Goal: Task Accomplishment & Management: Complete application form

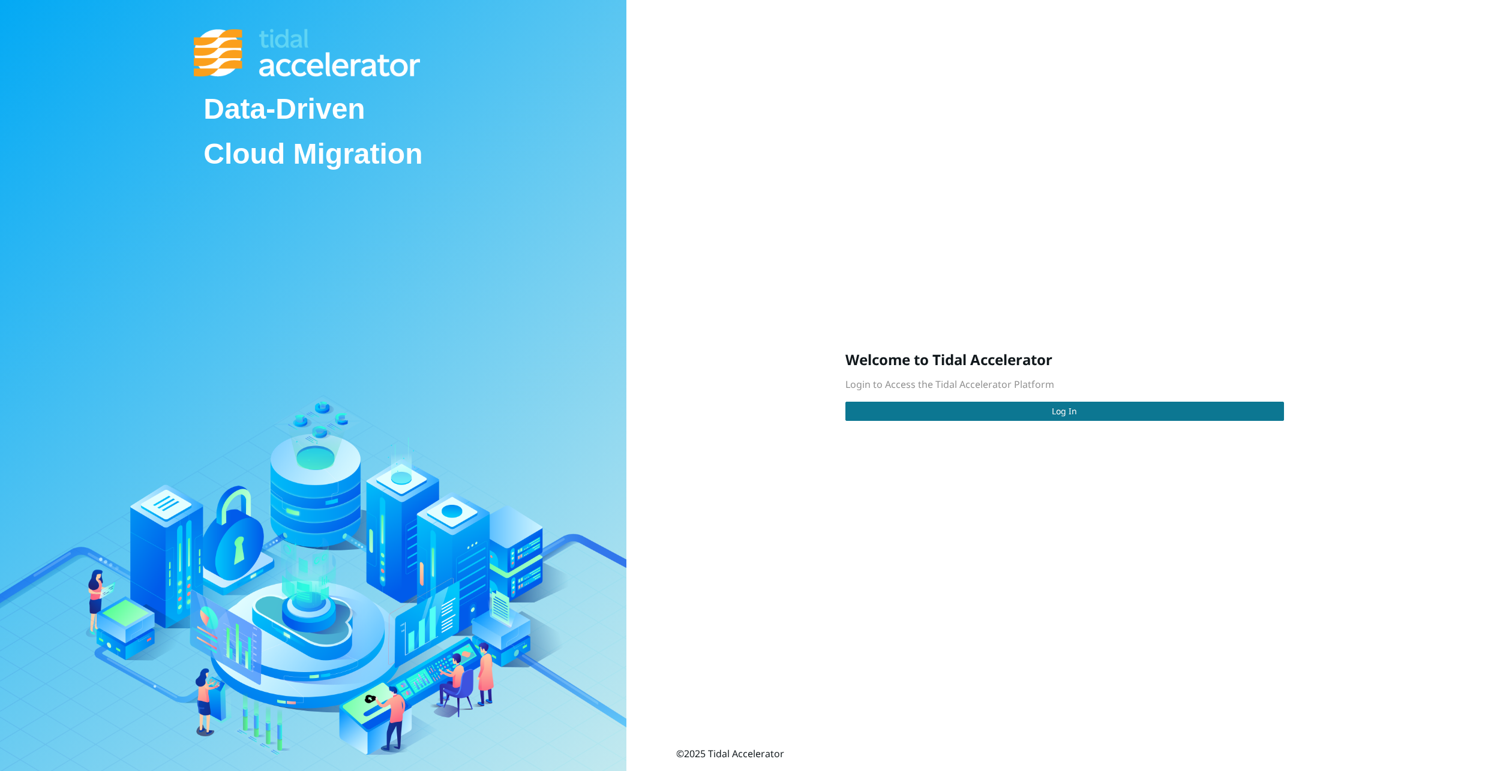
click at [964, 416] on button "Log In" at bounding box center [1064, 411] width 438 height 19
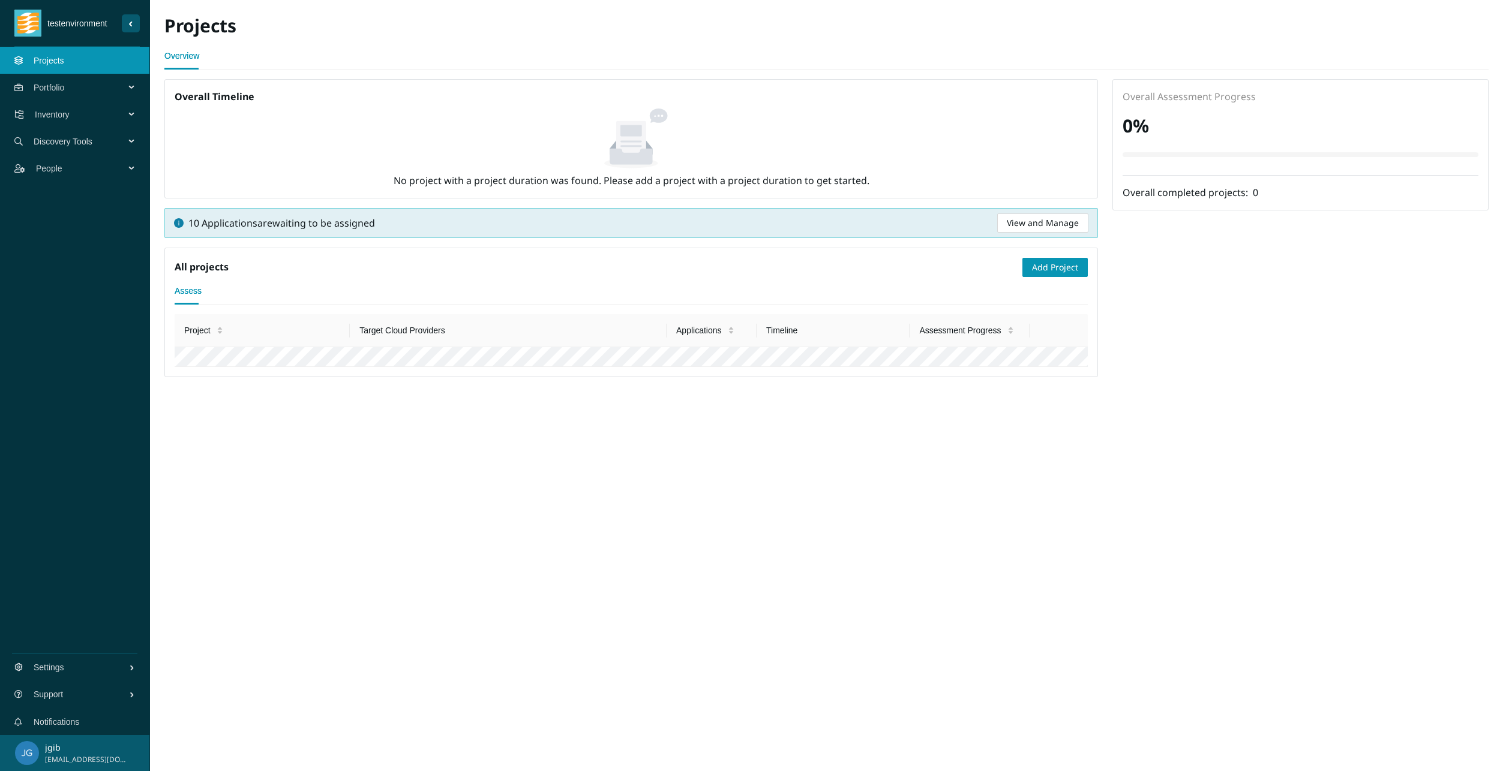
click at [44, 173] on span "People" at bounding box center [83, 169] width 94 height 36
click at [41, 194] on link "Users" at bounding box center [45, 196] width 22 height 10
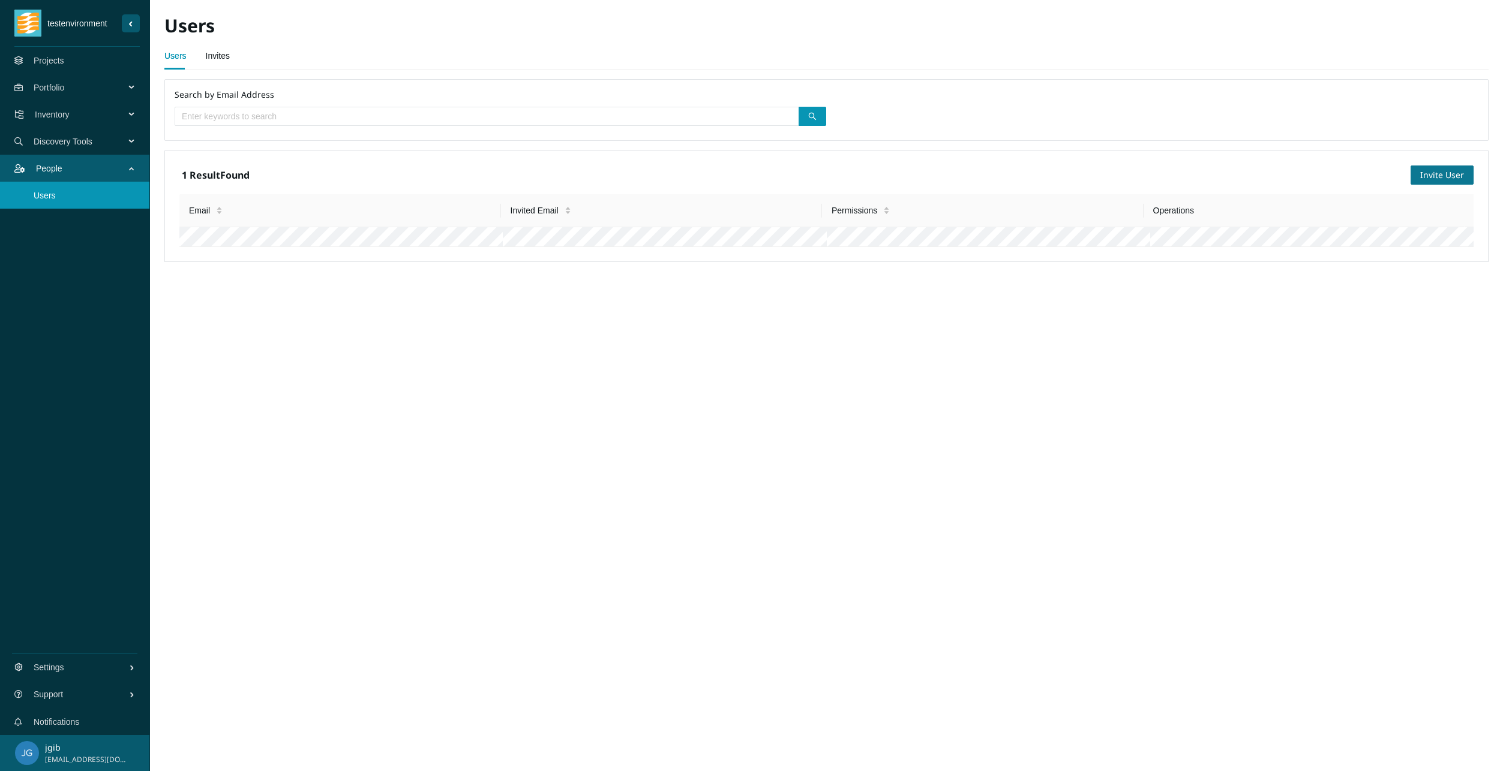
click at [1444, 172] on span "Invite User" at bounding box center [1442, 175] width 44 height 13
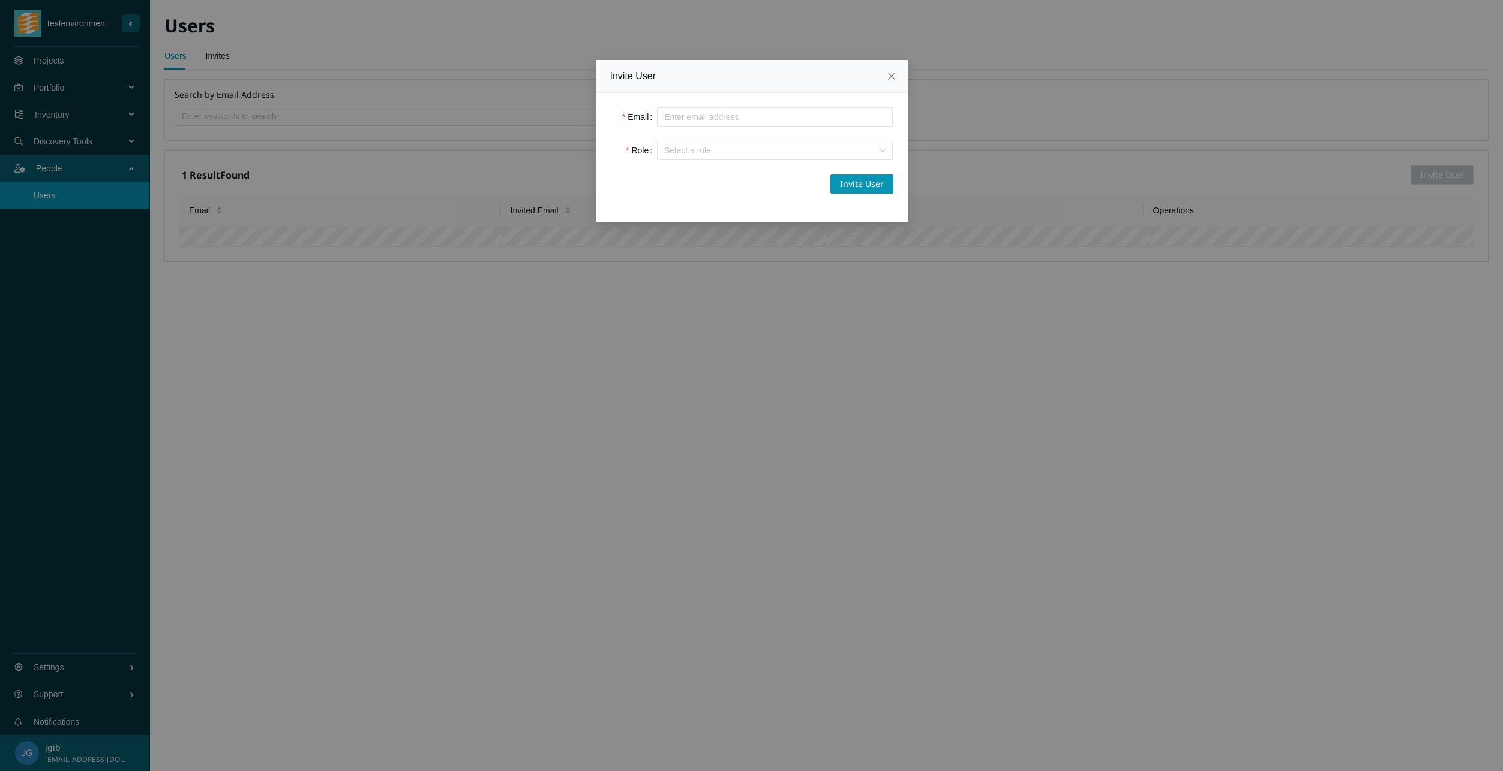
click at [694, 119] on input "Email" at bounding box center [775, 116] width 236 height 19
click at [670, 119] on input "Email" at bounding box center [775, 116] width 236 height 19
type input "[PERSON_NAME][EMAIL_ADDRESS][DOMAIN_NAME]"
click at [706, 151] on input "Role" at bounding box center [770, 151] width 213 height 18
click at [696, 180] on div "Read" at bounding box center [774, 174] width 221 height 13
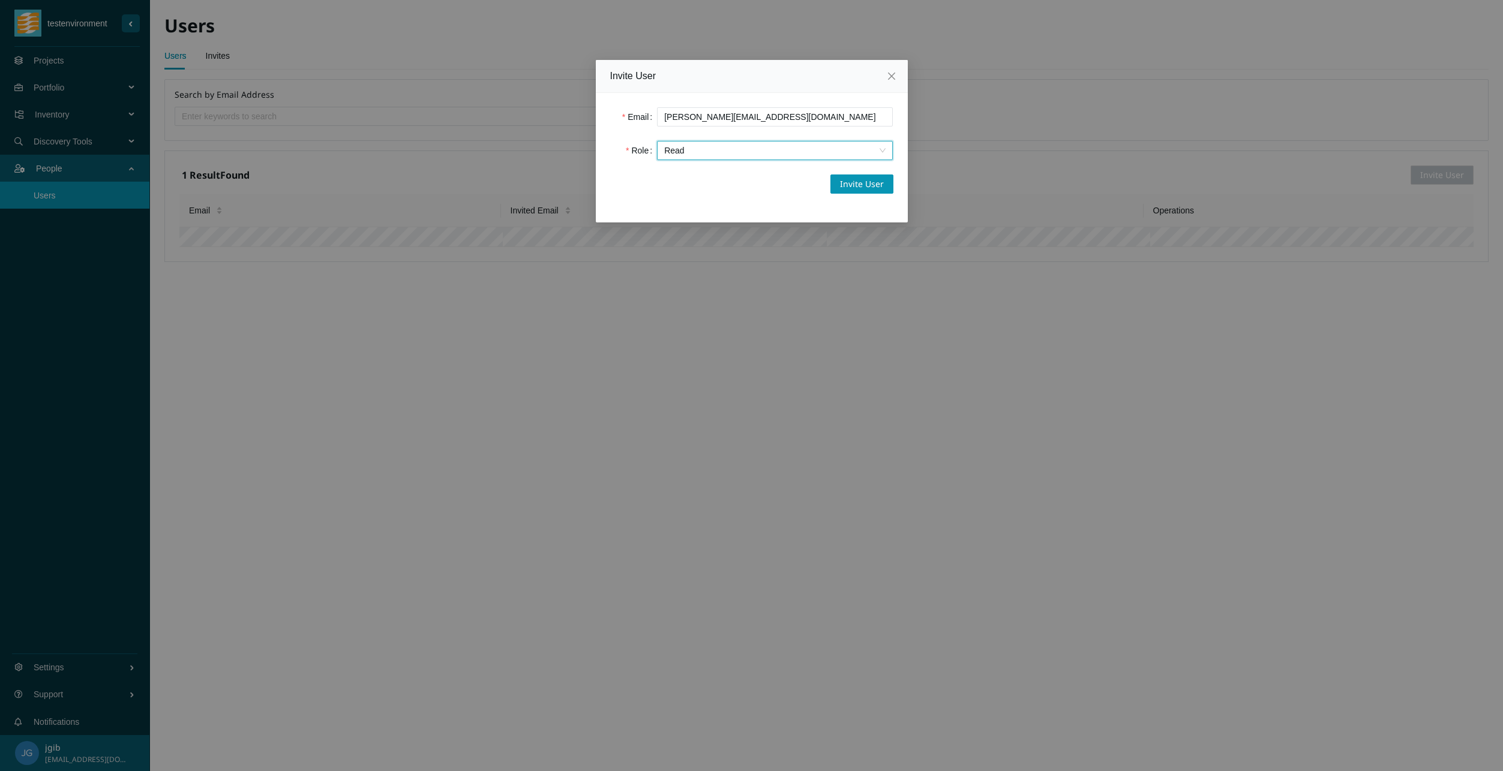
click at [708, 155] on span "Read" at bounding box center [774, 151] width 221 height 18
click at [707, 212] on div "Admin" at bounding box center [774, 212] width 221 height 13
click at [878, 182] on span "Invite User" at bounding box center [862, 184] width 44 height 13
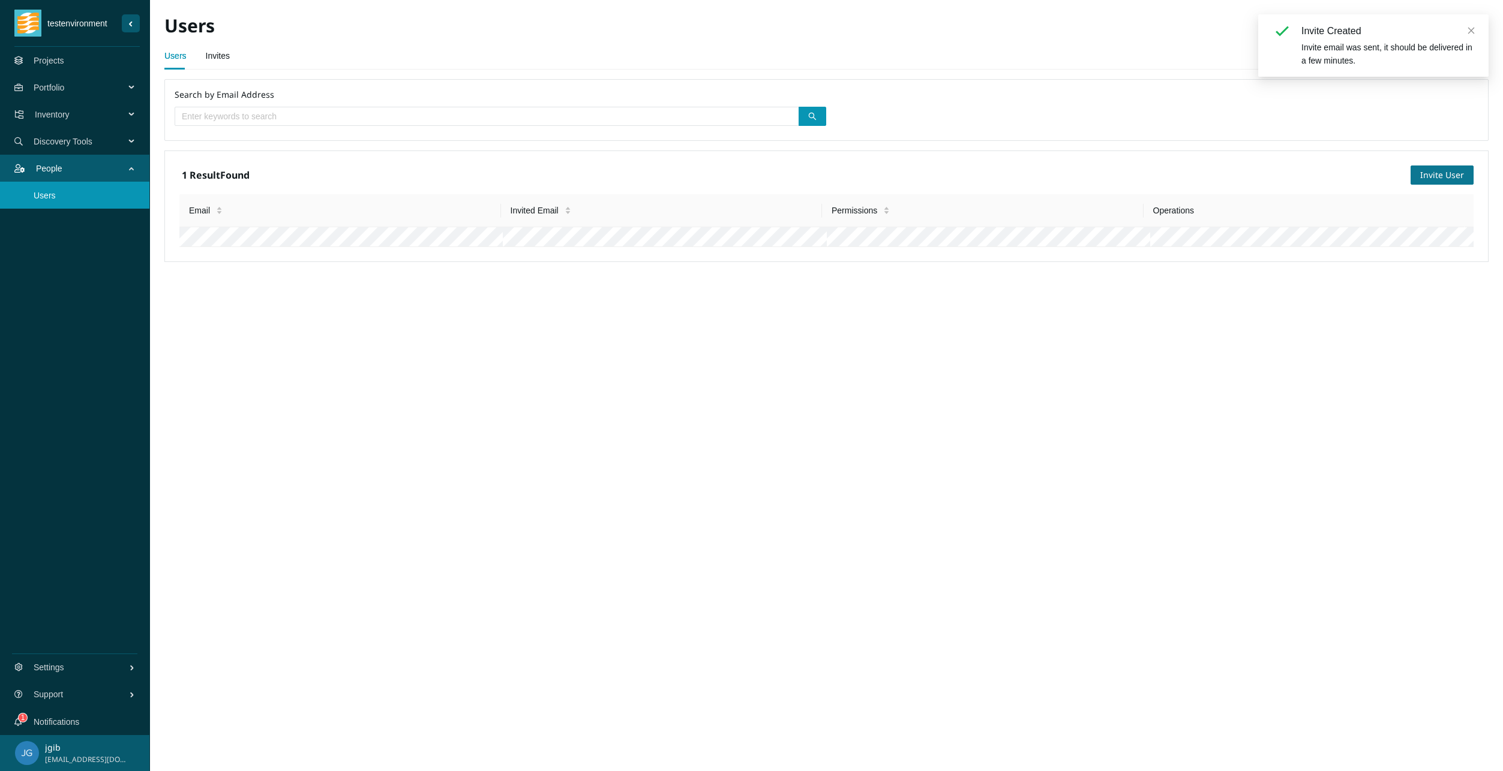
click at [1426, 173] on span "Invite User" at bounding box center [1442, 175] width 44 height 13
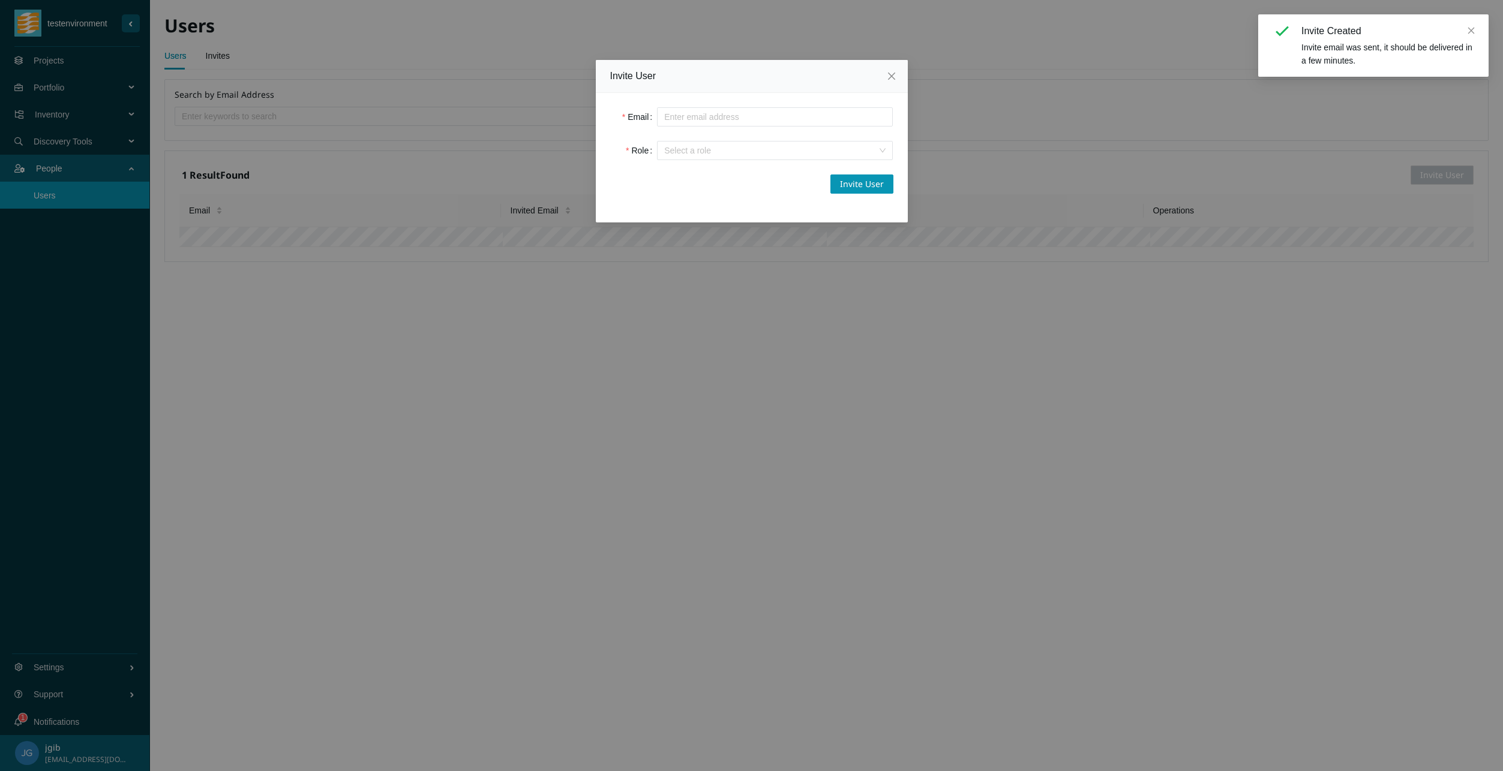
click at [688, 115] on input "Email" at bounding box center [775, 116] width 236 height 19
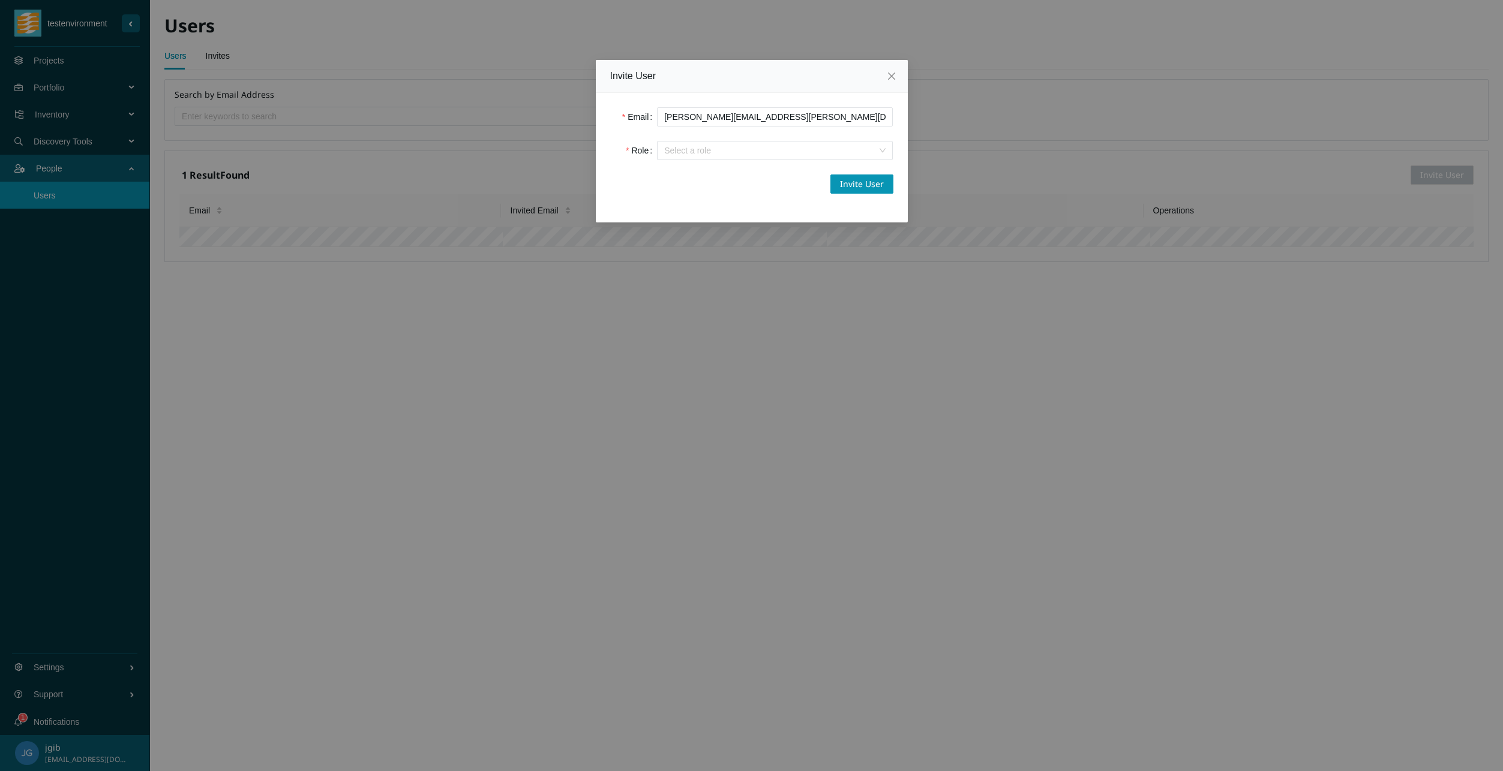
type input "[PERSON_NAME][EMAIL_ADDRESS][PERSON_NAME][DOMAIN_NAME]"
click at [842, 142] on input "Role" at bounding box center [770, 151] width 213 height 18
click at [731, 200] on div "Write" at bounding box center [774, 193] width 221 height 13
click at [863, 185] on span "Invite User" at bounding box center [862, 184] width 44 height 13
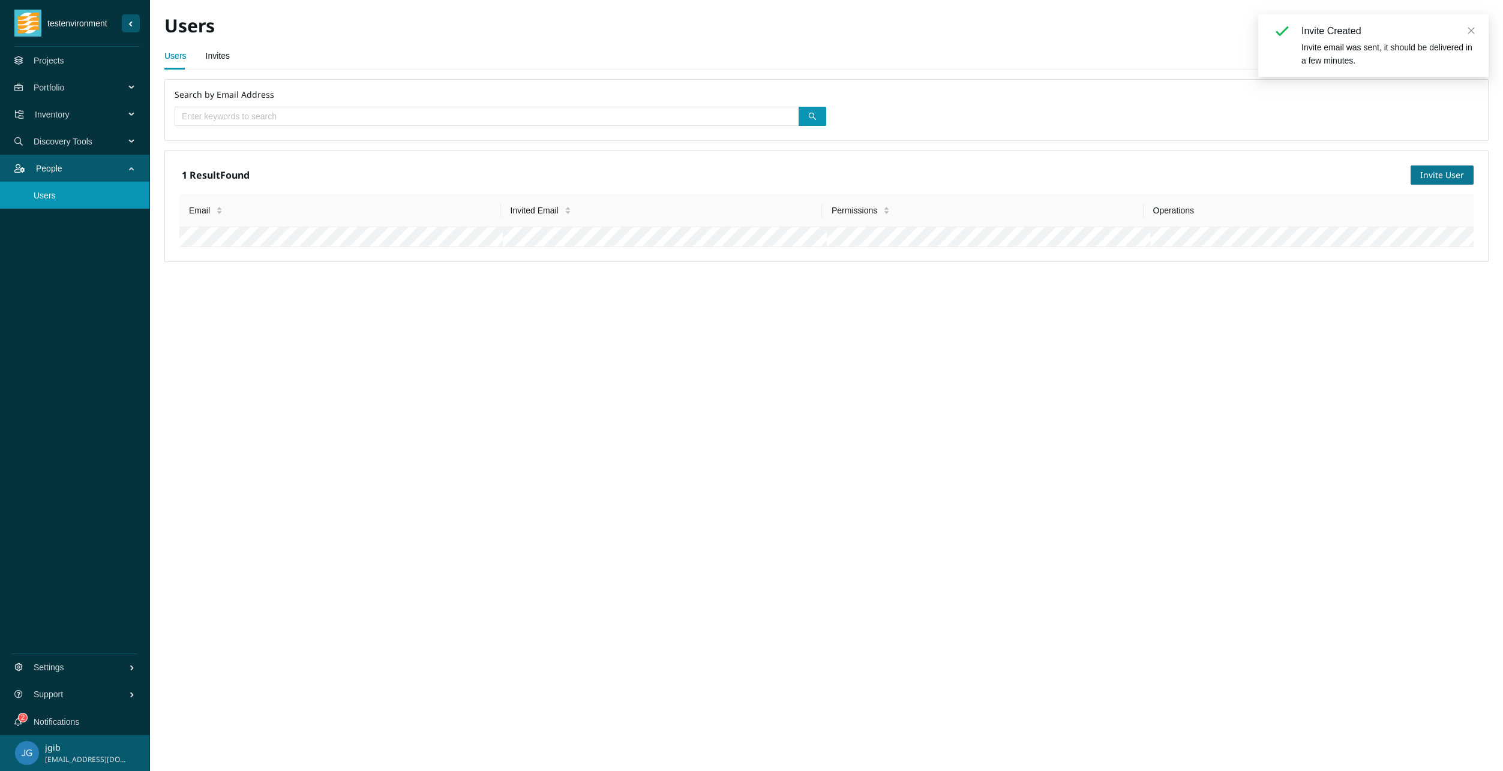
click at [1434, 171] on span "Invite User" at bounding box center [1442, 175] width 44 height 13
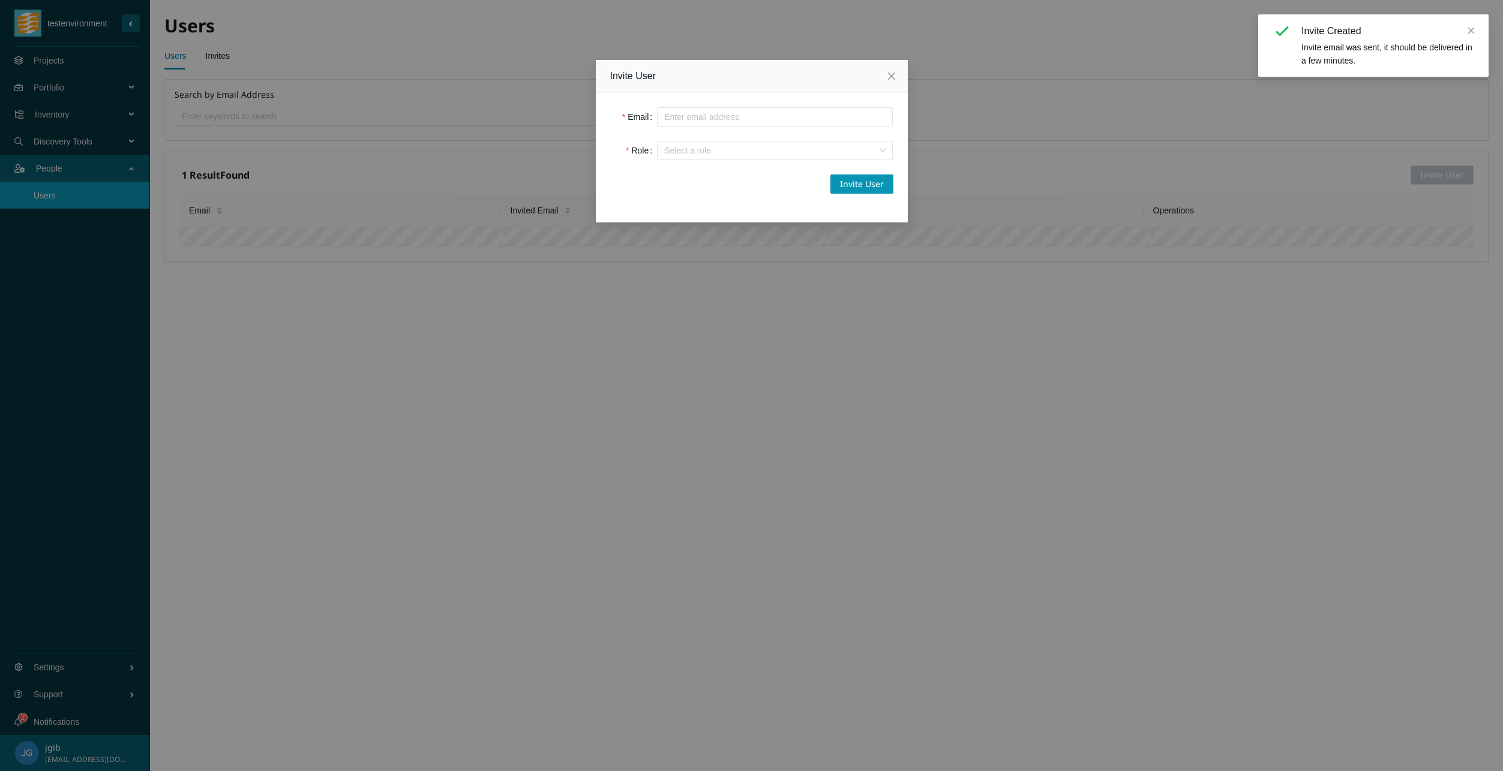
click at [698, 119] on input "Email" at bounding box center [775, 116] width 236 height 19
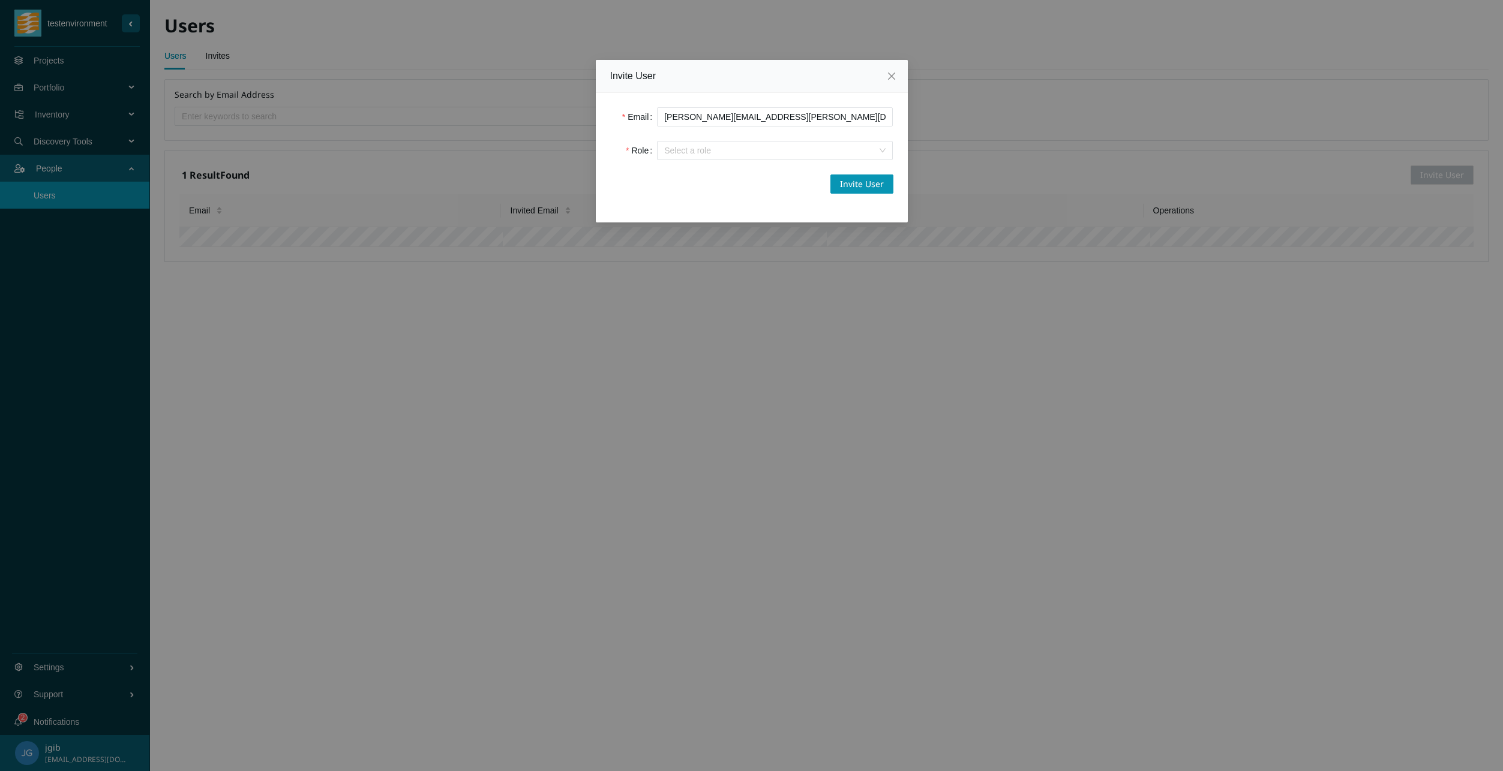
type input "[PERSON_NAME][EMAIL_ADDRESS][PERSON_NAME][DOMAIN_NAME]"
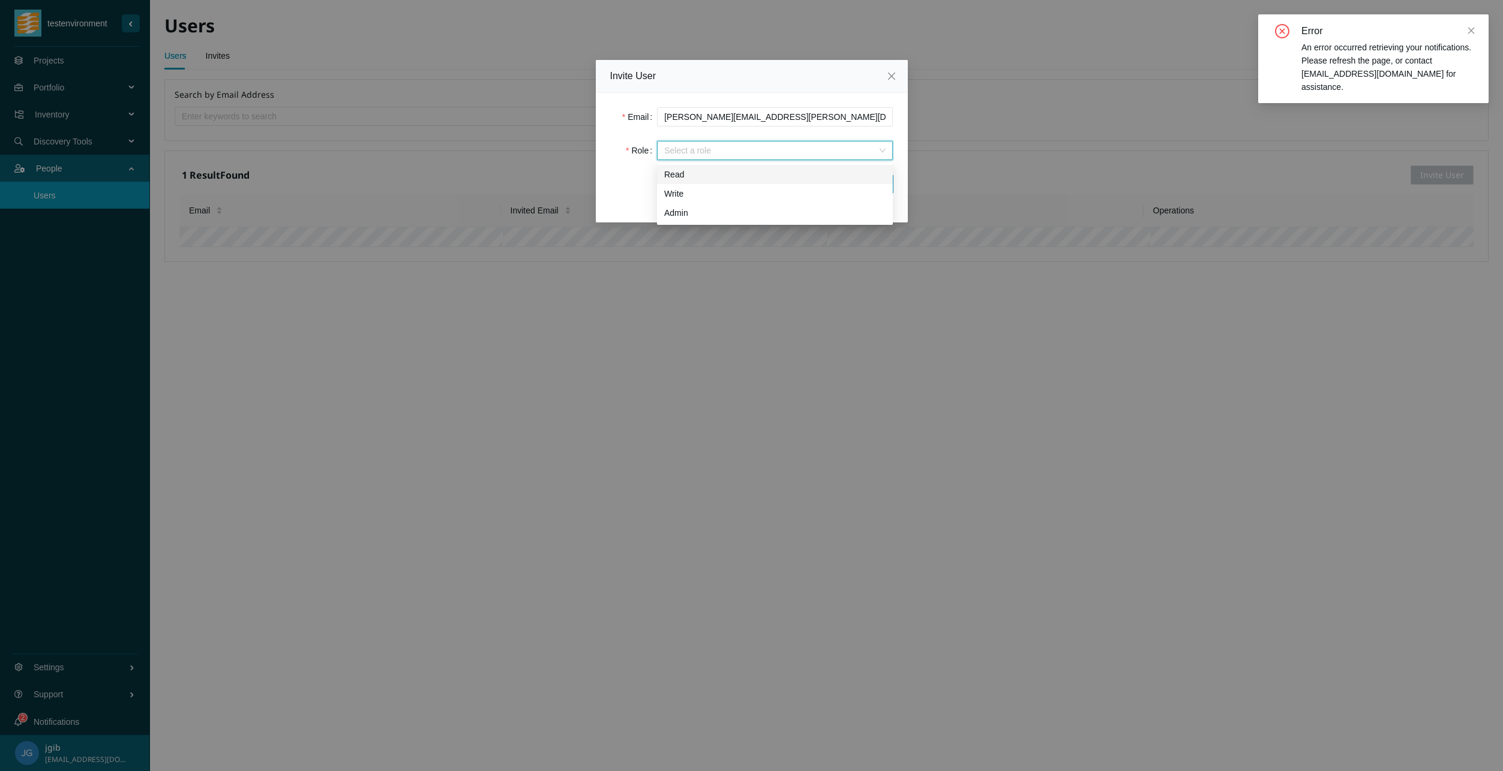
click at [696, 153] on input "Role" at bounding box center [770, 151] width 213 height 18
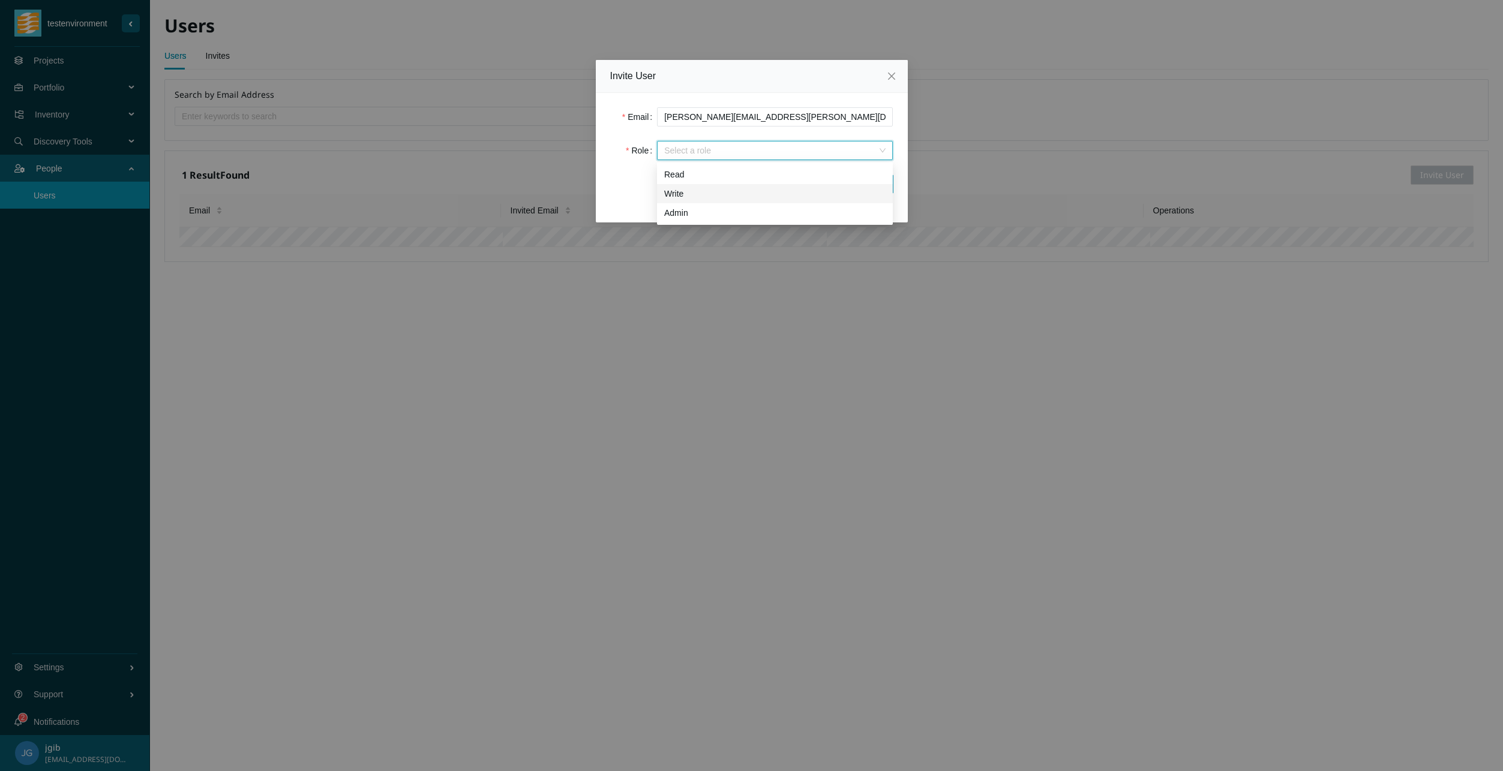
click at [701, 196] on div "Write" at bounding box center [774, 193] width 221 height 13
click at [862, 183] on span "Invite User" at bounding box center [862, 184] width 44 height 13
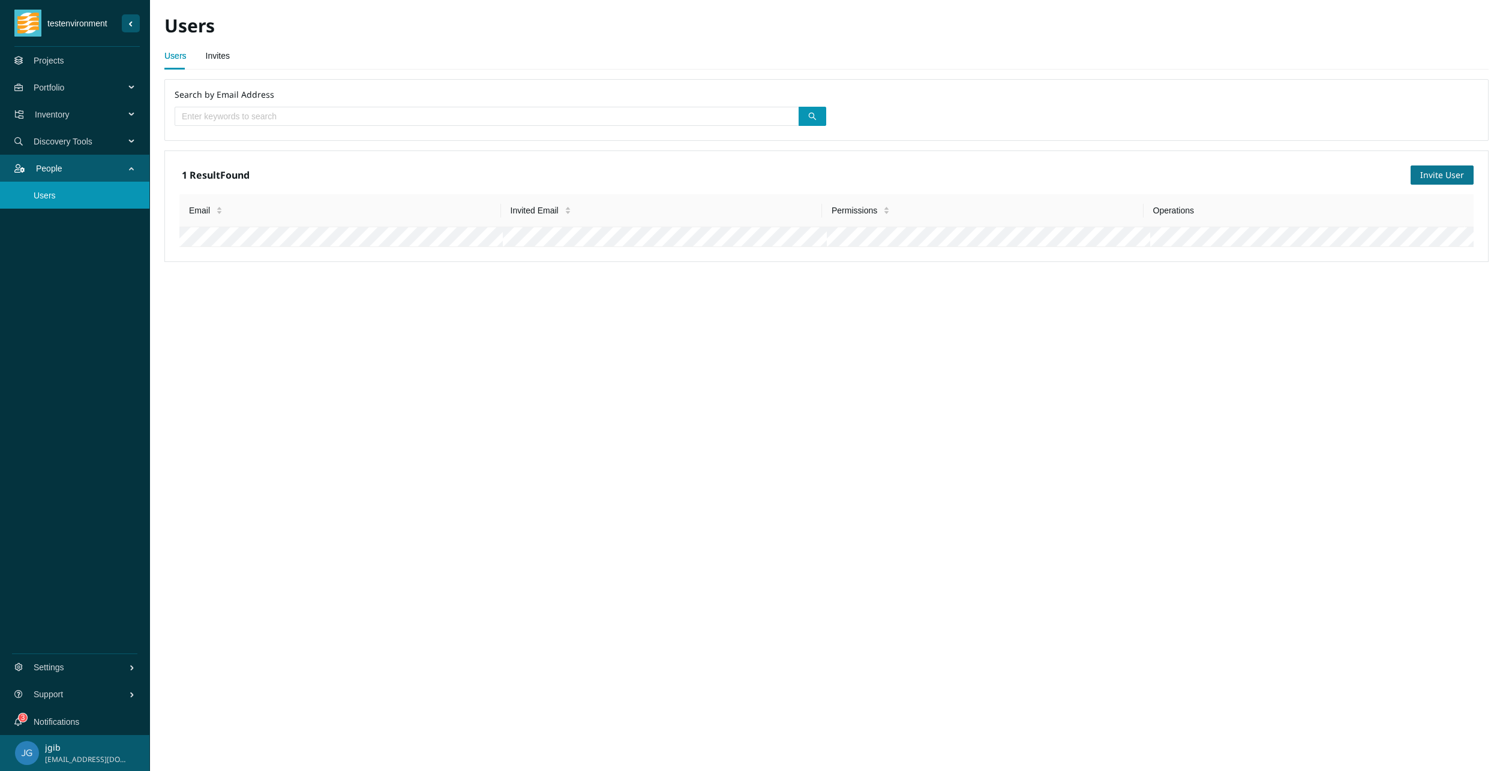
click at [1432, 168] on button "Invite User" at bounding box center [1441, 175] width 63 height 19
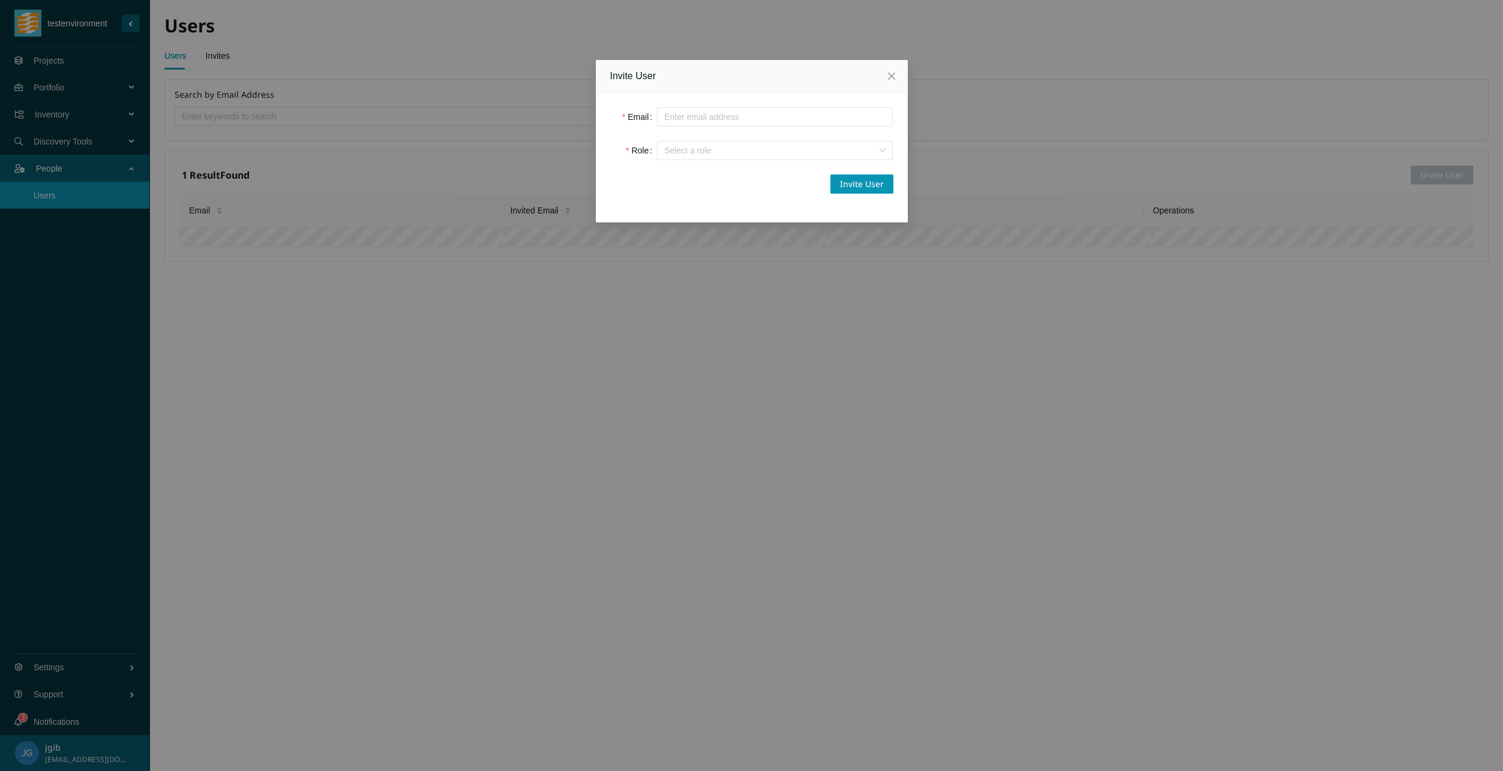
click at [670, 114] on input "Email" at bounding box center [775, 116] width 236 height 19
type input "[PERSON_NAME][EMAIL_ADDRESS][PERSON_NAME][DOMAIN_NAME]"
click at [702, 147] on input "Role" at bounding box center [770, 151] width 213 height 18
click at [705, 178] on div "Read" at bounding box center [774, 174] width 221 height 13
click at [864, 178] on span "Invite User" at bounding box center [862, 184] width 44 height 13
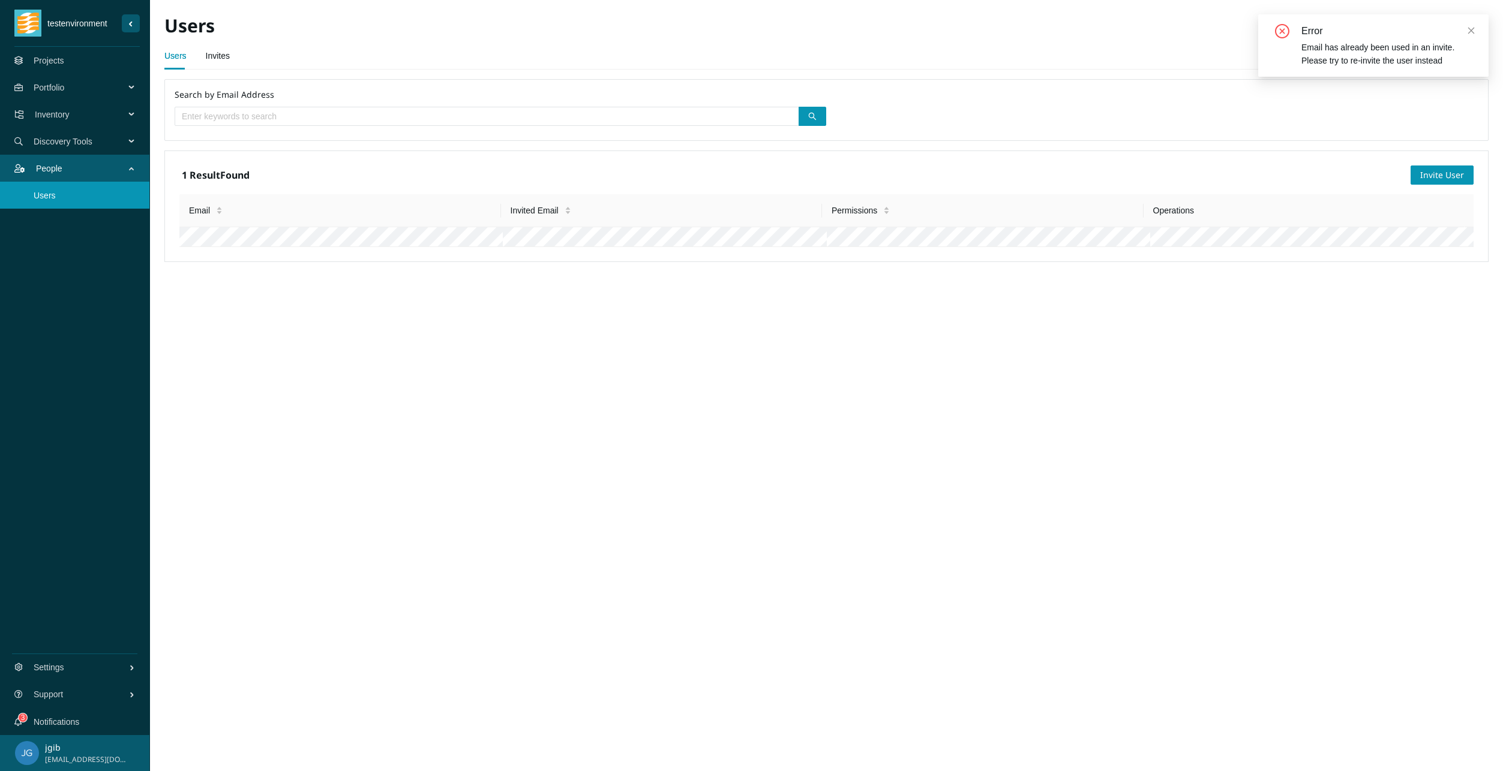
click at [1469, 28] on icon "close" at bounding box center [1471, 30] width 7 height 7
click at [214, 61] on link "Invites" at bounding box center [218, 56] width 24 height 24
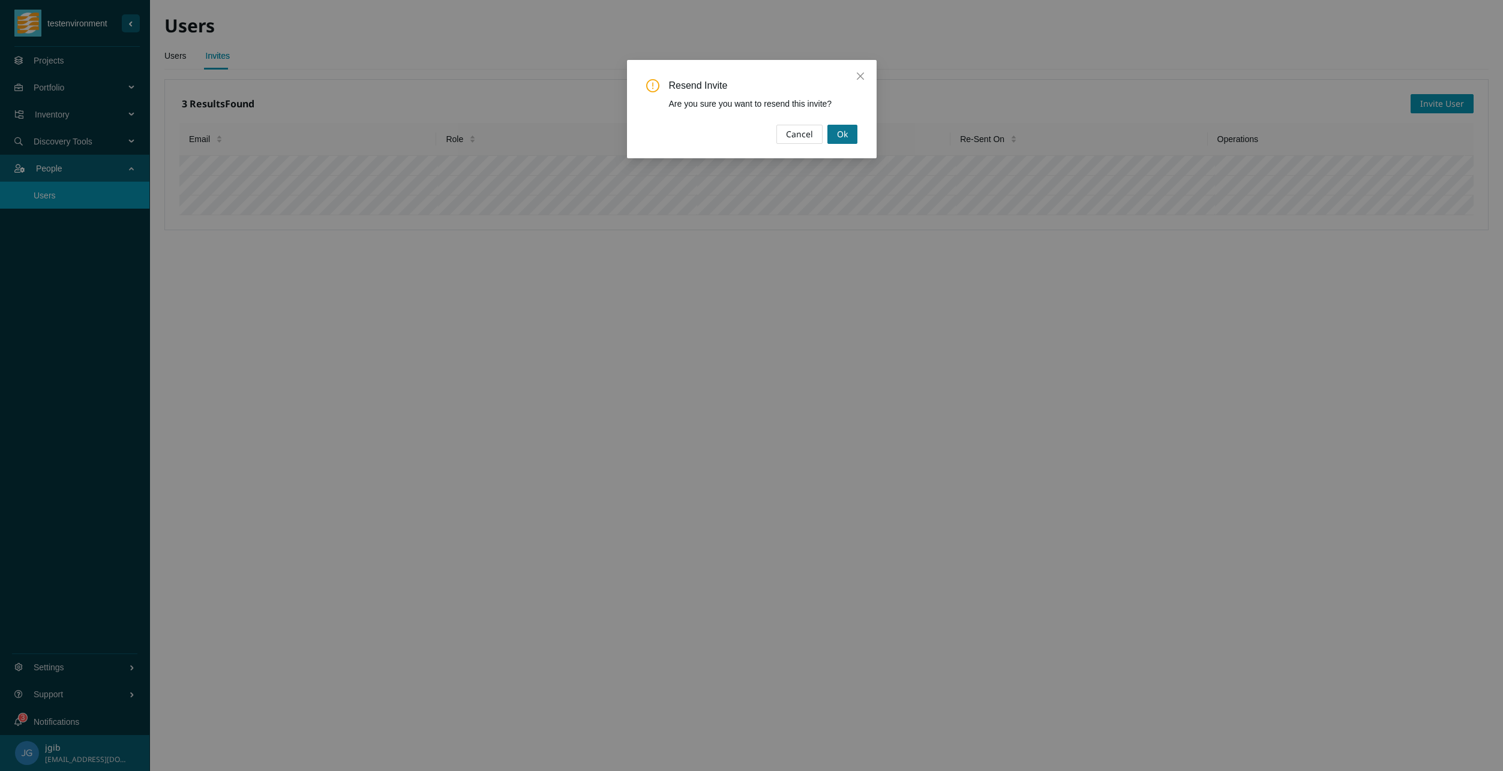
click at [833, 133] on button "Ok" at bounding box center [842, 134] width 30 height 19
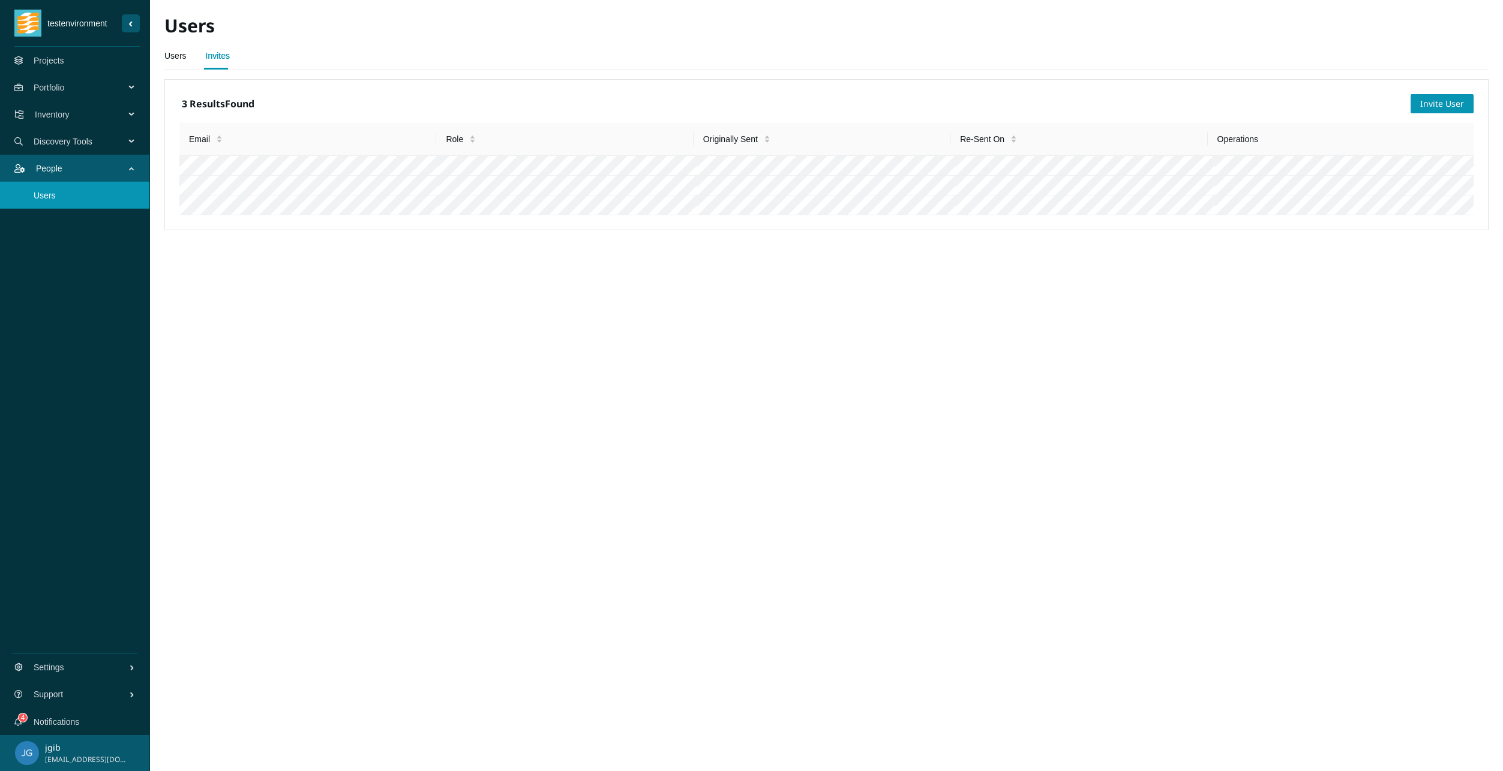
click at [68, 717] on link "Notifications" at bounding box center [57, 722] width 46 height 10
